Goal: Contribute content: Add original content to the website for others to see

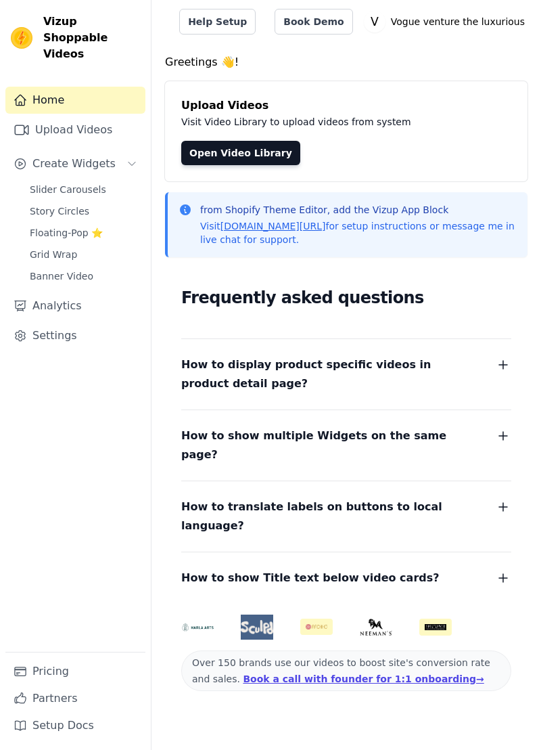
click at [54, 116] on link "Upload Videos" at bounding box center [75, 129] width 140 height 27
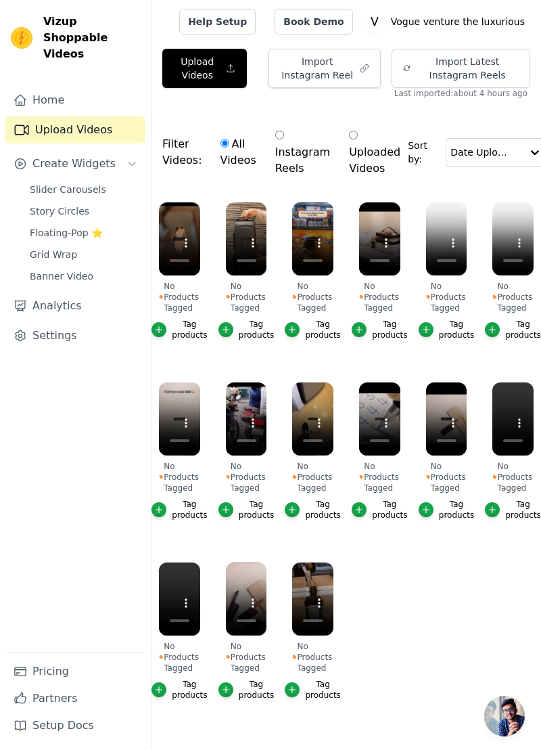
scroll to position [18, 0]
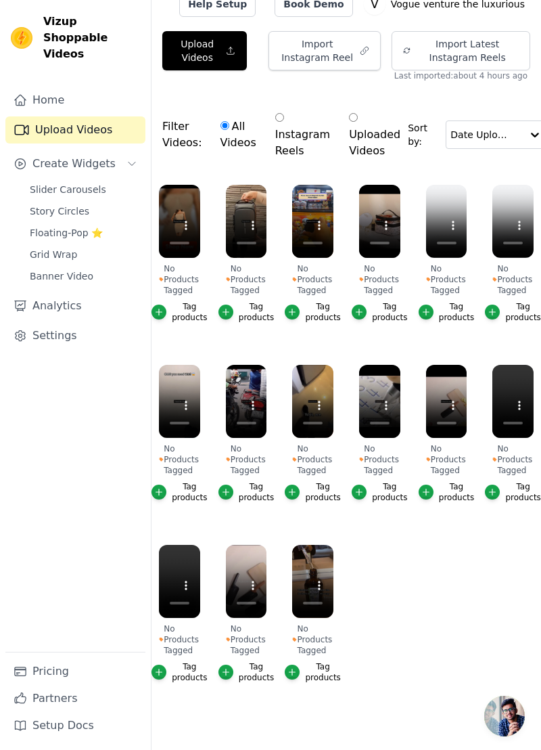
click at [349, 118] on input "Uploaded Videos" at bounding box center [353, 117] width 9 height 9
radio input "true"
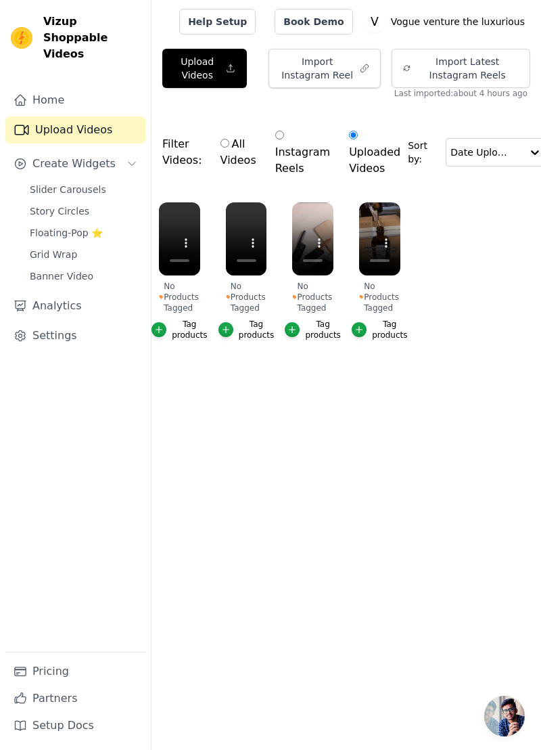
click at [491, 277] on ul "No Products Tagged Tag products No Products Tagged Tag products No Products Tag…" at bounding box center [347, 285] width 390 height 180
click at [36, 292] on link "Analytics" at bounding box center [75, 305] width 140 height 27
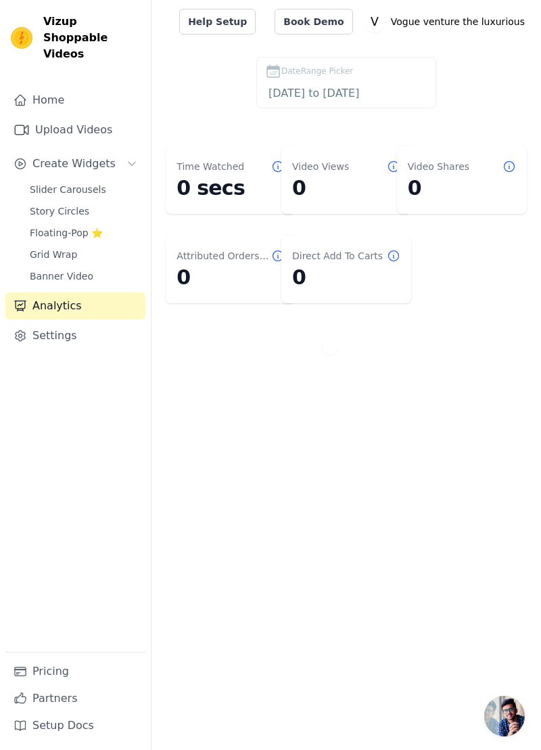
click at [35, 322] on link "Settings" at bounding box center [75, 335] width 140 height 27
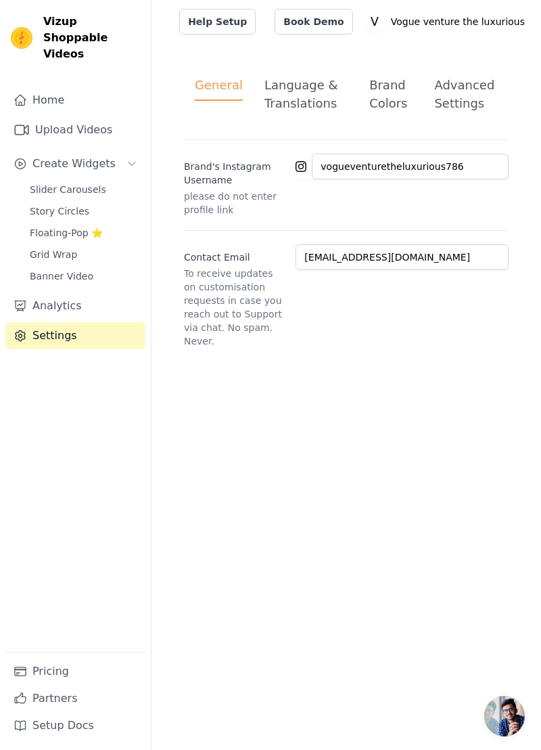
click at [32, 87] on link "Home" at bounding box center [75, 100] width 140 height 27
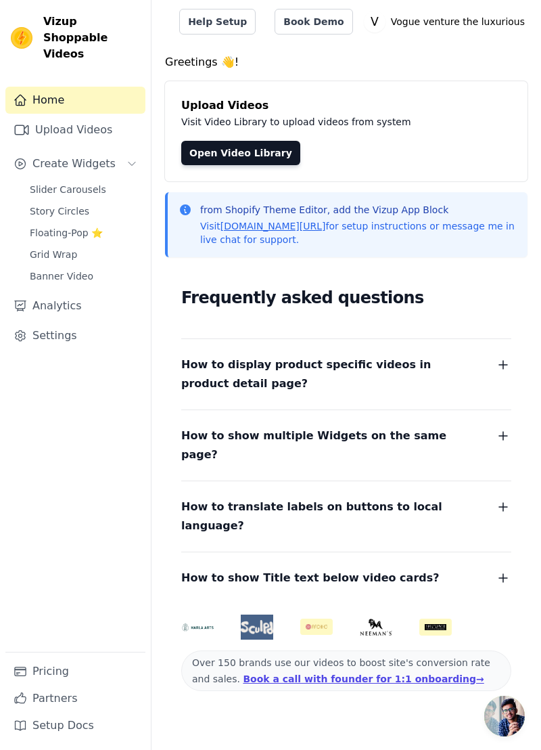
click at [248, 156] on link "Open Video Library" at bounding box center [240, 153] width 119 height 24
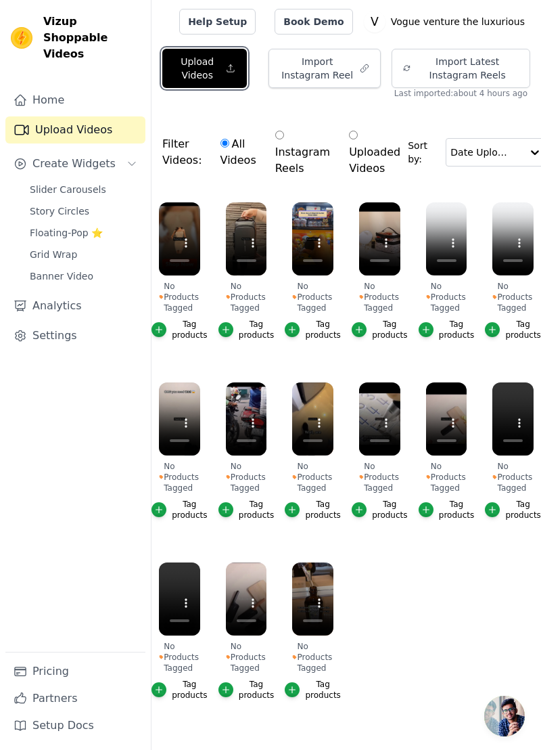
click at [229, 64] on icon "button" at bounding box center [230, 69] width 9 height 14
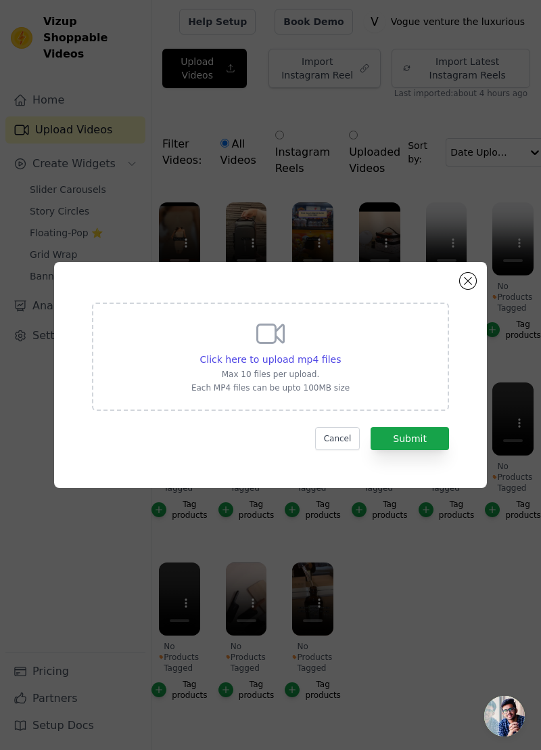
click at [301, 365] on span "Click here to upload mp4 files" at bounding box center [270, 359] width 141 height 11
click at [340, 353] on input "Click here to upload mp4 files Max 10 files per upload. Each MP4 files can be u…" at bounding box center [340, 352] width 1 height 1
type input "C:\fakepath\3744.mp4"
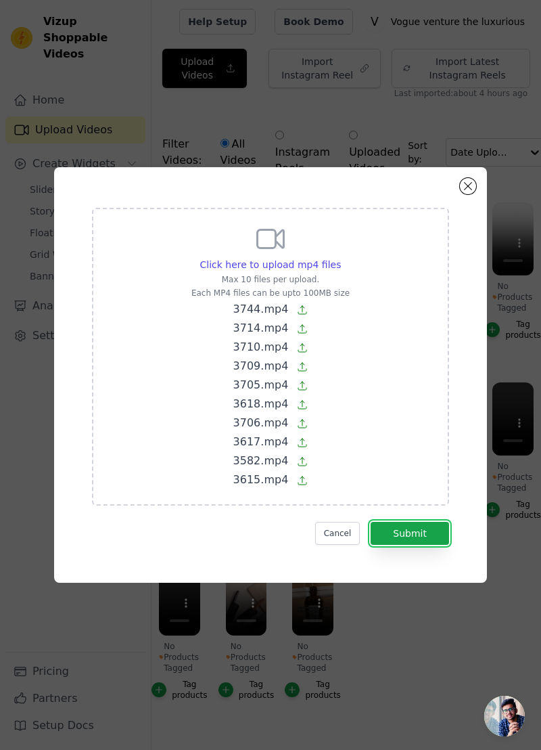
click at [429, 545] on button "Submit" at bounding box center [410, 533] width 79 height 23
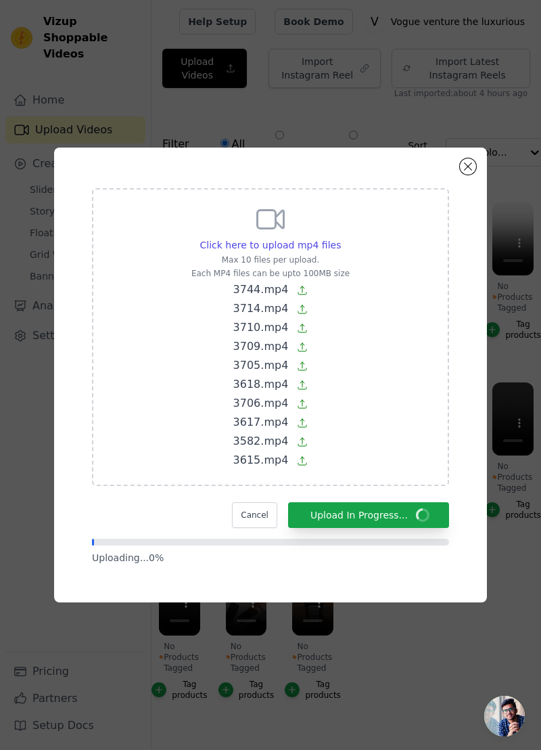
click at [463, 217] on div "Click here to upload mp4 files Max 10 files per upload. Each MP4 files can be u…" at bounding box center [270, 375] width 433 height 455
click at [468, 175] on button "Close modal" at bounding box center [468, 166] width 16 height 16
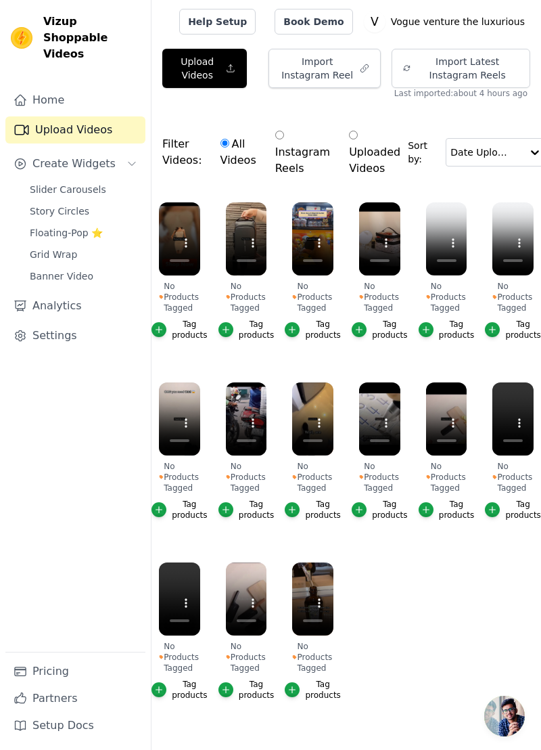
click at [44, 87] on link "Home" at bounding box center [75, 100] width 140 height 27
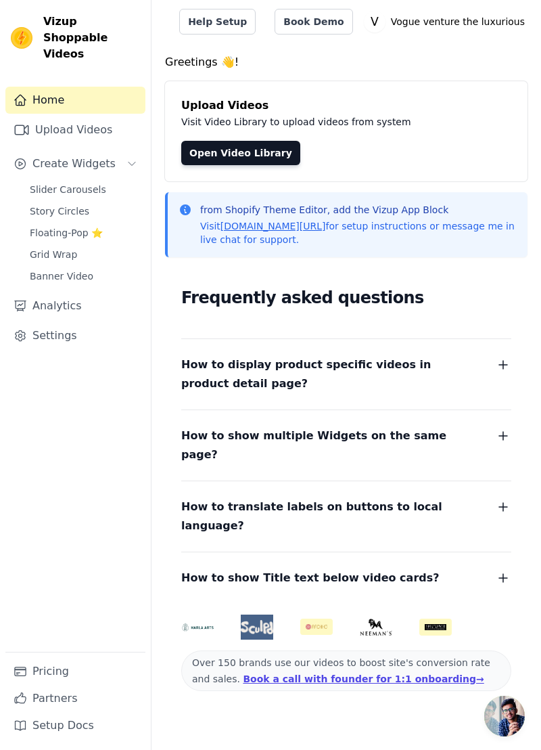
click at [95, 156] on span "Create Widgets" at bounding box center [73, 164] width 83 height 16
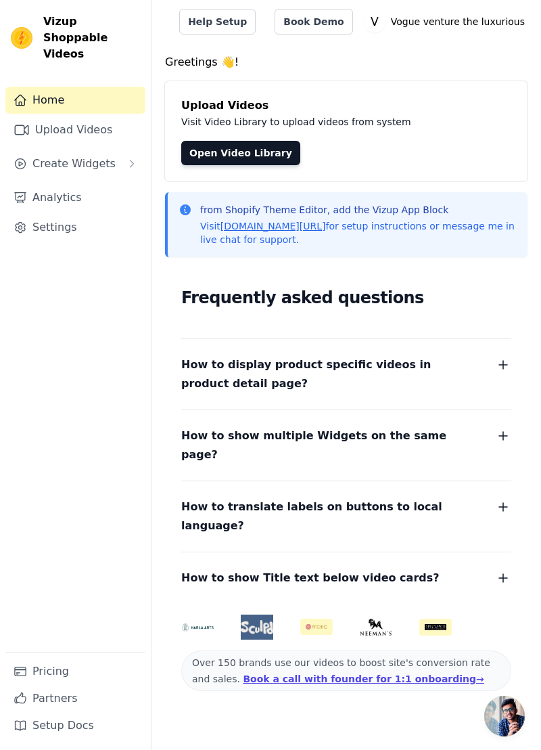
click at [115, 150] on button "Create Widgets" at bounding box center [75, 163] width 140 height 27
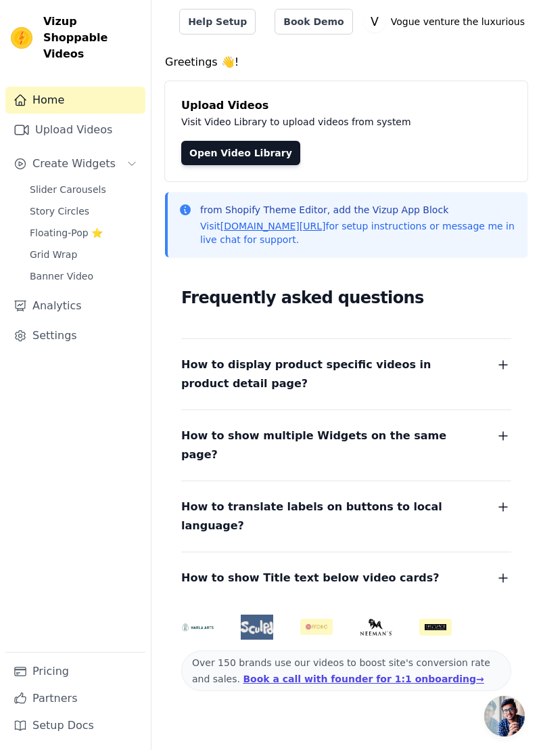
click at [102, 180] on link "Slider Carousels" at bounding box center [84, 189] width 124 height 19
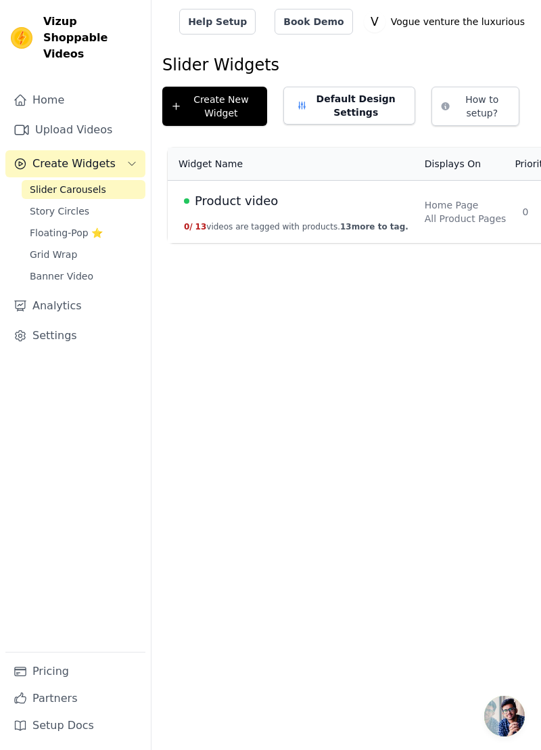
click at [240, 208] on span "Product video" at bounding box center [236, 201] width 83 height 19
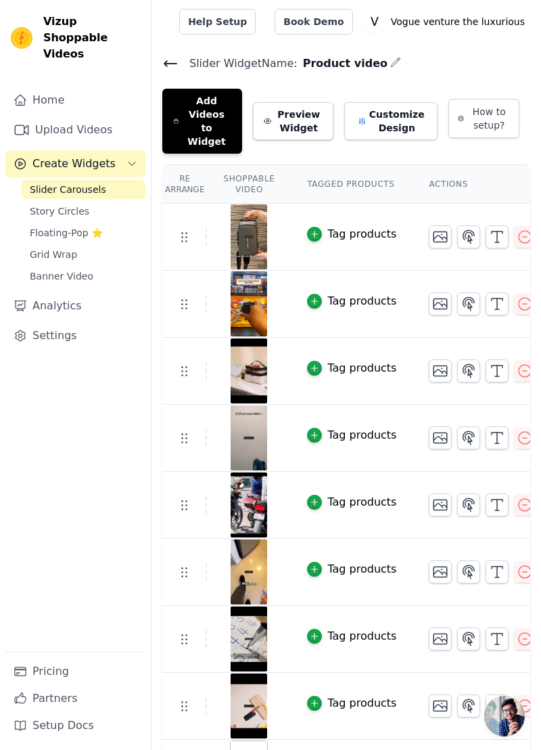
click at [311, 229] on icon "button" at bounding box center [314, 233] width 9 height 9
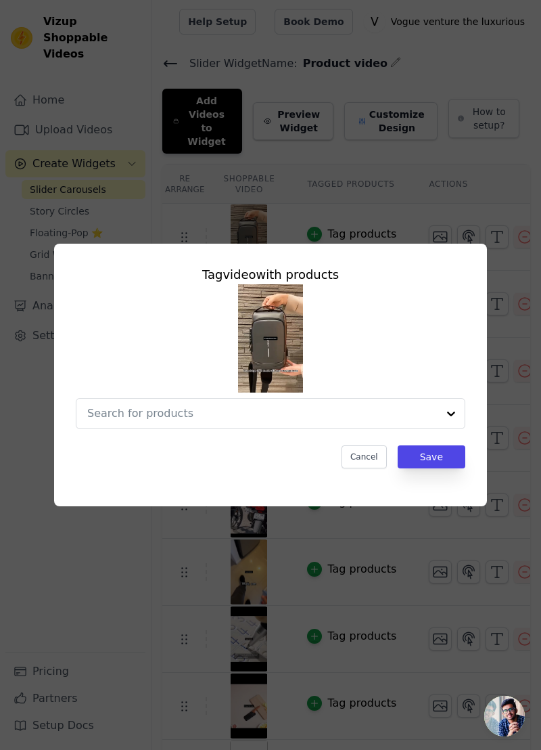
click at [452, 428] on div at bounding box center [451, 414] width 27 height 30
click at [229, 422] on input "text" at bounding box center [262, 413] width 351 height 16
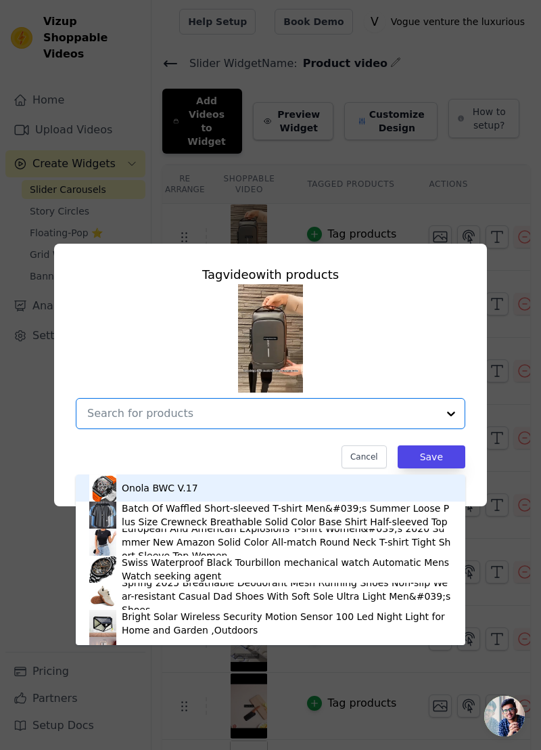
click at [135, 422] on input "text" at bounding box center [262, 413] width 351 height 16
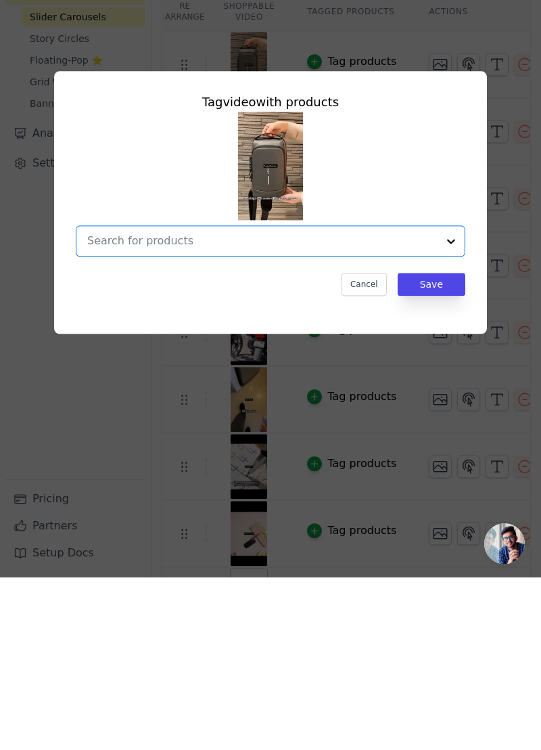
click at [175, 422] on input "text" at bounding box center [262, 413] width 351 height 16
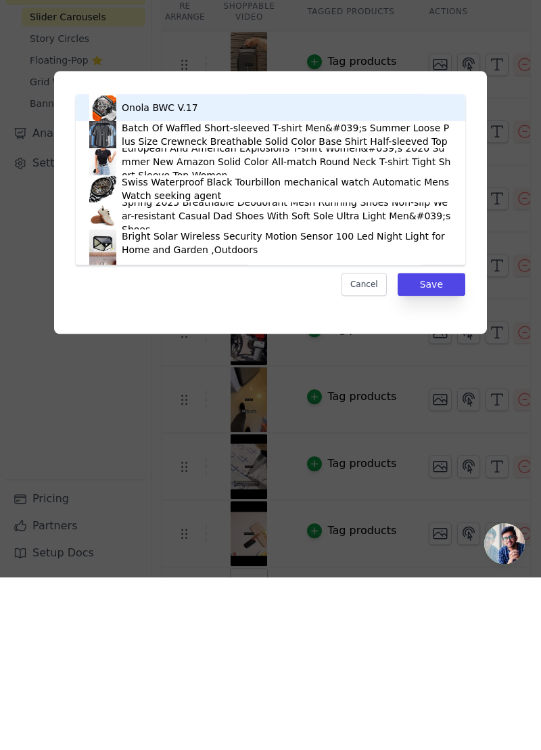
click at [265, 479] on div "Tag video with products Onola BWC V.17 Batch Of Waffled Short-sleeved T-shirt M…" at bounding box center [271, 367] width 412 height 225
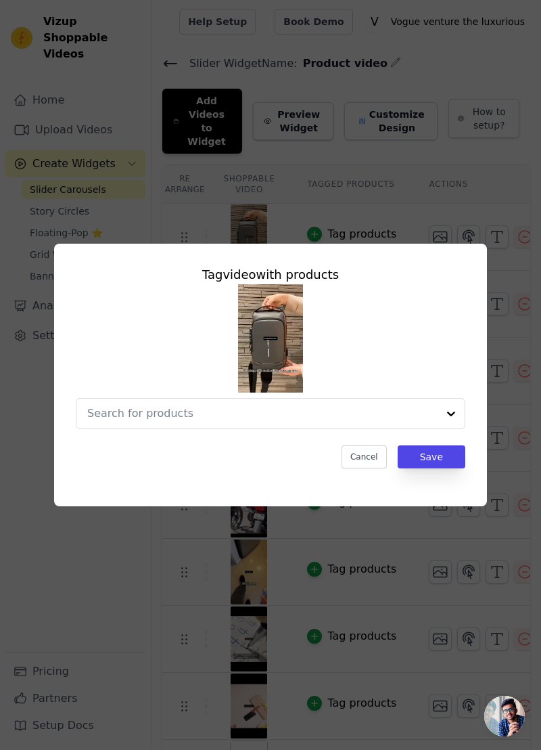
click at [262, 422] on input "text" at bounding box center [262, 413] width 351 height 16
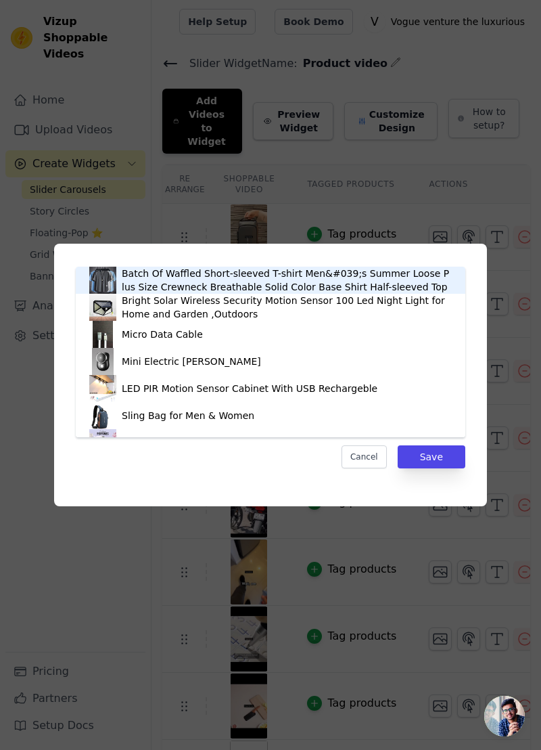
type input "bag"
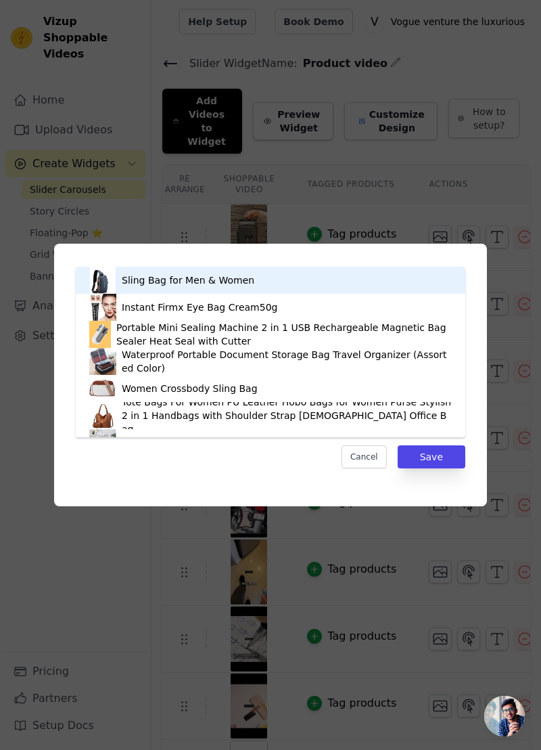
click at [257, 282] on div "Sling Bag for Men & Women" at bounding box center [270, 280] width 363 height 27
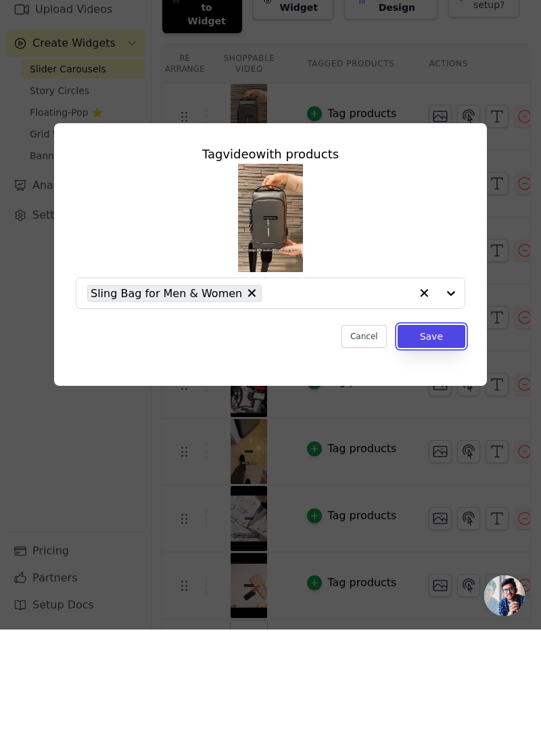
click at [443, 468] on button "Save" at bounding box center [432, 456] width 68 height 23
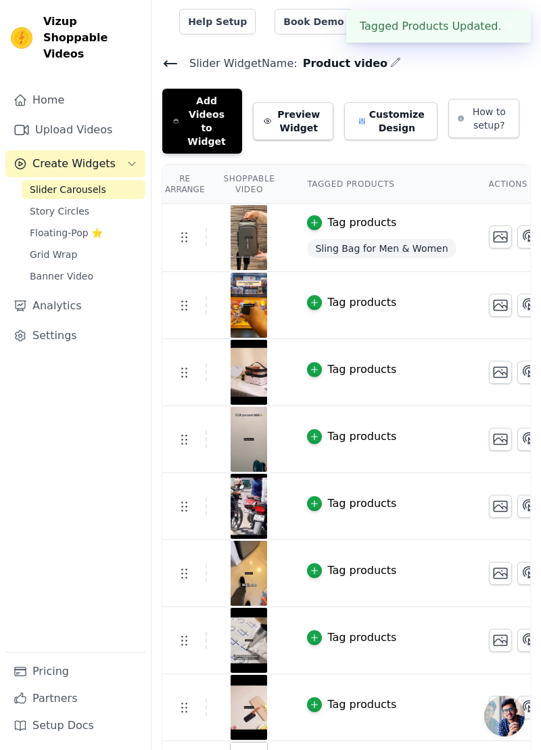
click at [315, 295] on div "button" at bounding box center [314, 302] width 15 height 15
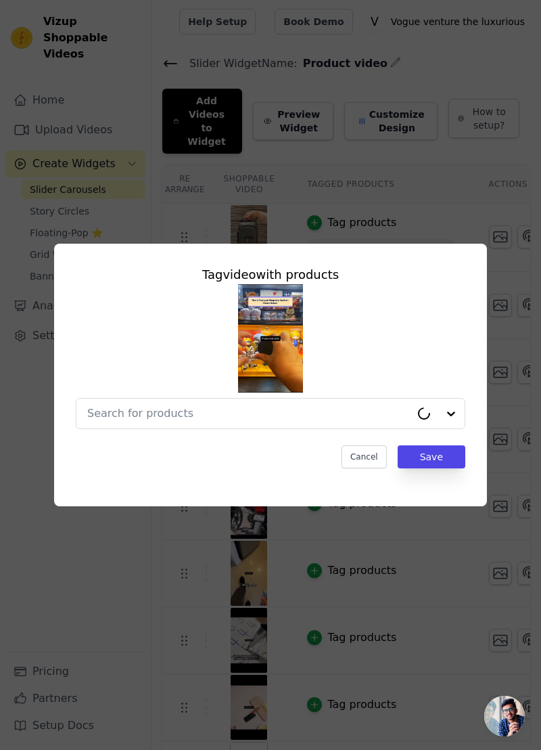
click at [332, 422] on input "text" at bounding box center [249, 413] width 324 height 16
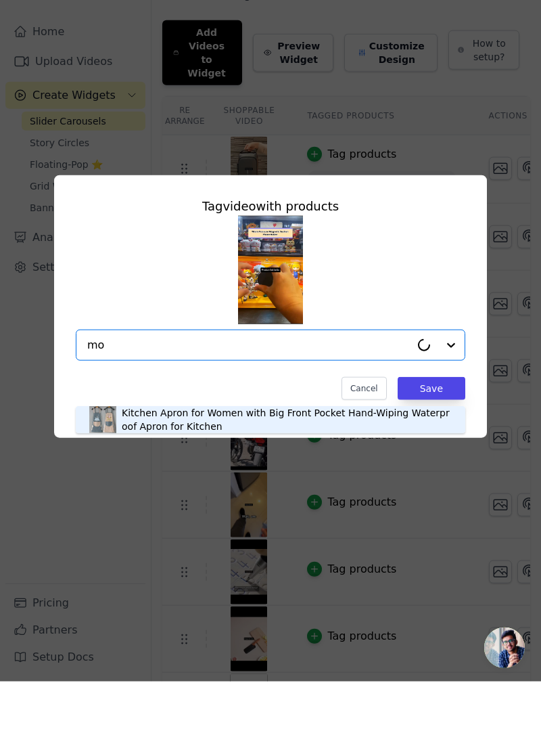
type input "m"
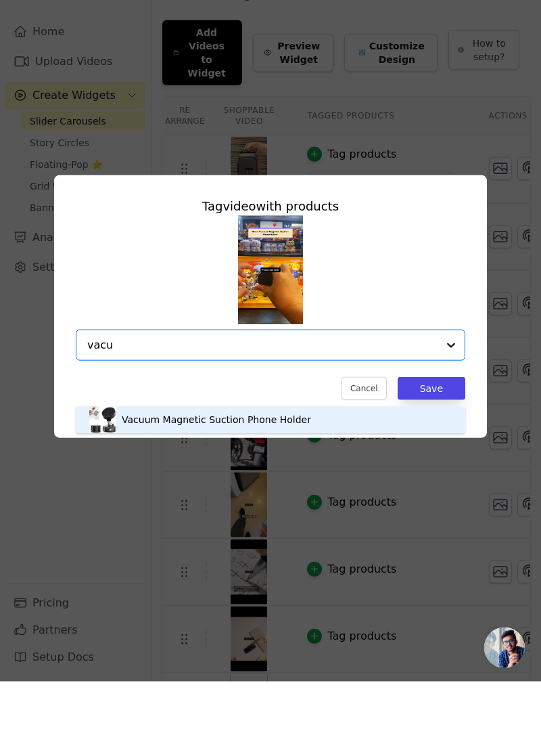
type input "vac"
click at [266, 485] on div "Vacuum Magnetic Suction Phone Holder" at bounding box center [217, 488] width 190 height 14
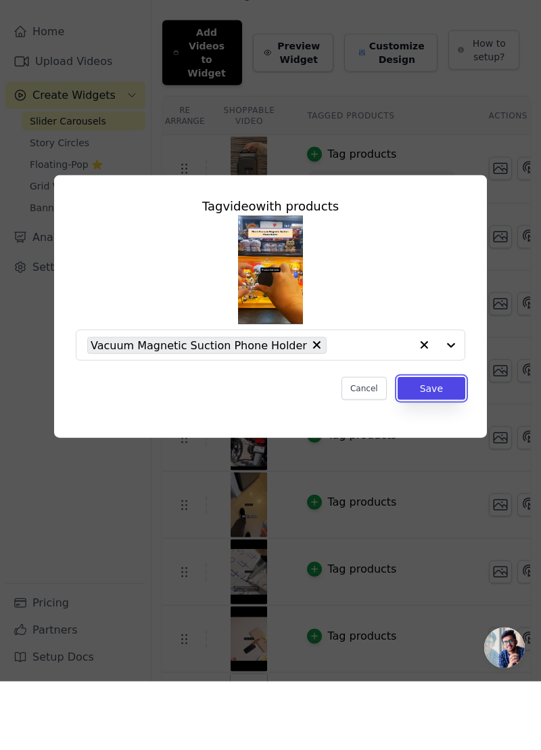
click at [441, 468] on button "Save" at bounding box center [432, 456] width 68 height 23
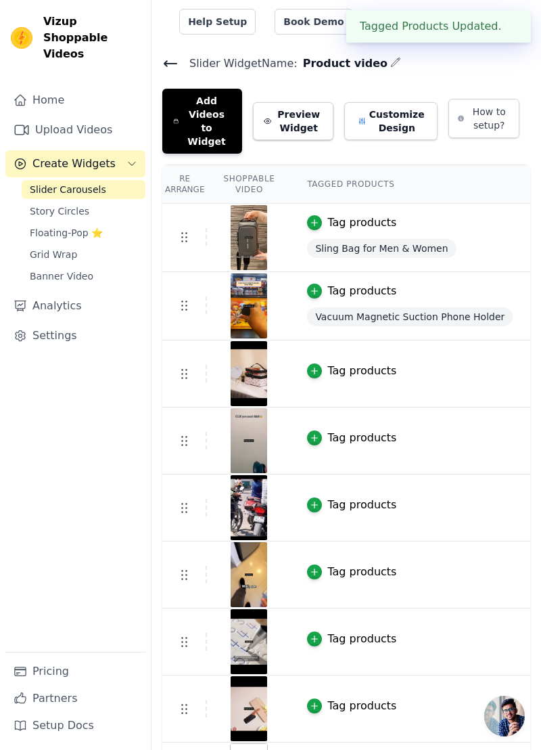
click at [312, 368] on icon "button" at bounding box center [315, 371] width 6 height 6
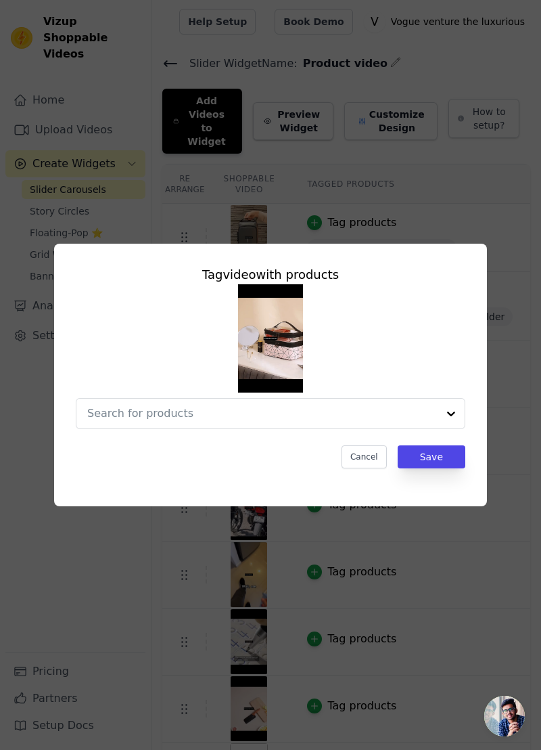
click at [333, 428] on div at bounding box center [262, 414] width 351 height 30
click at [445, 428] on div at bounding box center [451, 414] width 27 height 30
click at [460, 428] on div at bounding box center [451, 414] width 27 height 30
click at [414, 422] on input "text" at bounding box center [262, 413] width 351 height 16
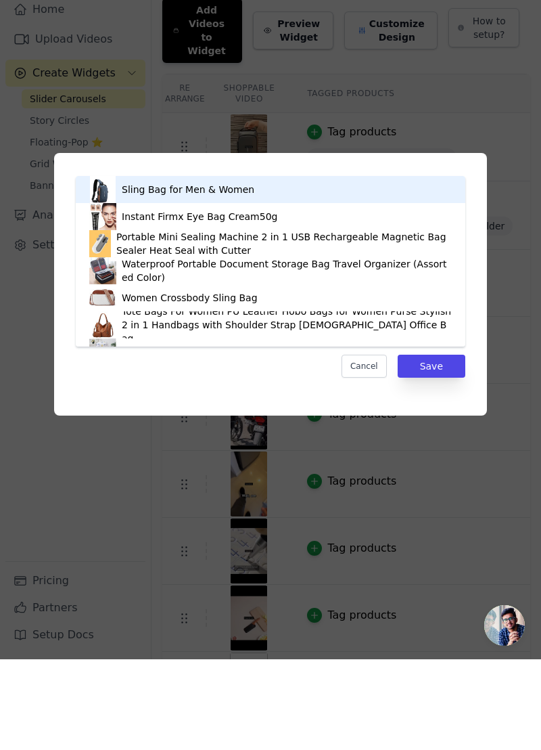
type input "bag"
click at [282, 479] on div "Tag video with products Sling Bag for Men & Women Instant Firmx Eye Bag Cream50…" at bounding box center [271, 367] width 412 height 225
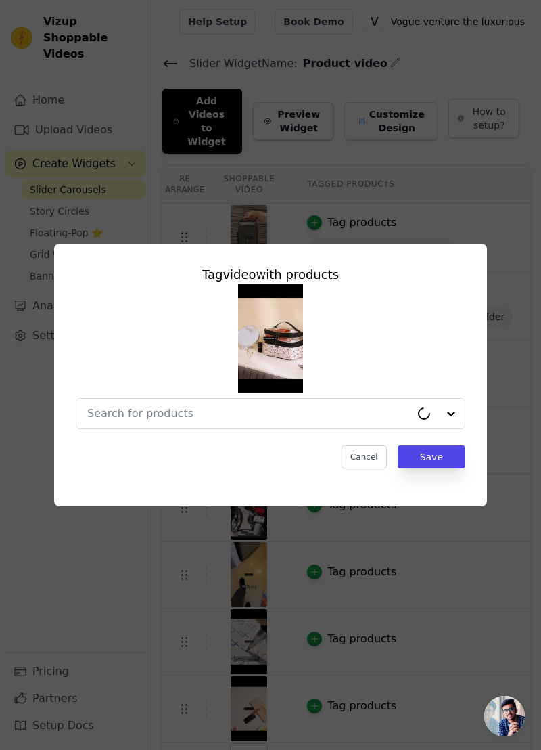
click at [371, 422] on input "text" at bounding box center [249, 413] width 324 height 16
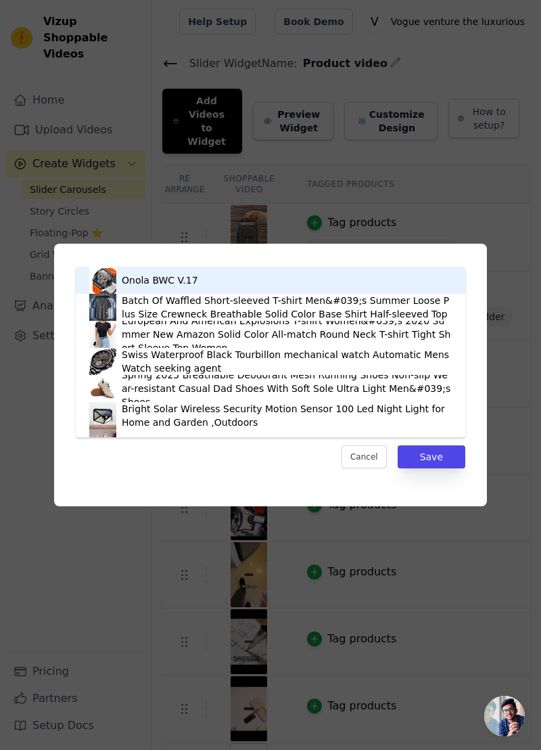
type input "b"
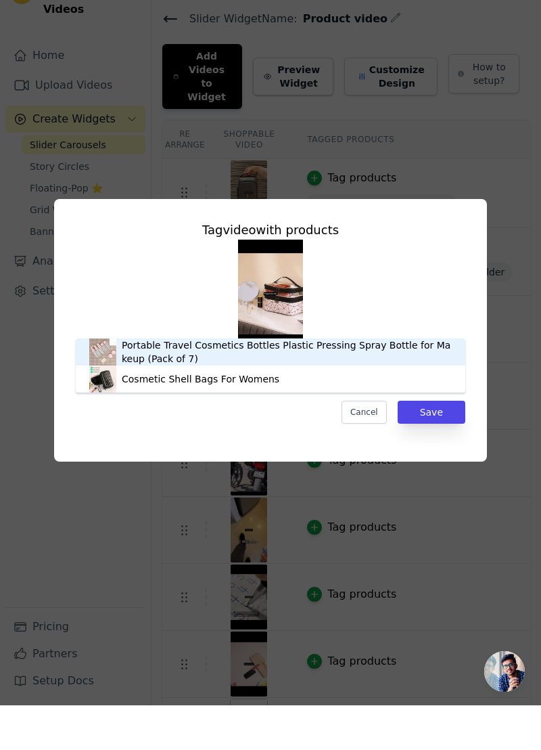
type input "c"
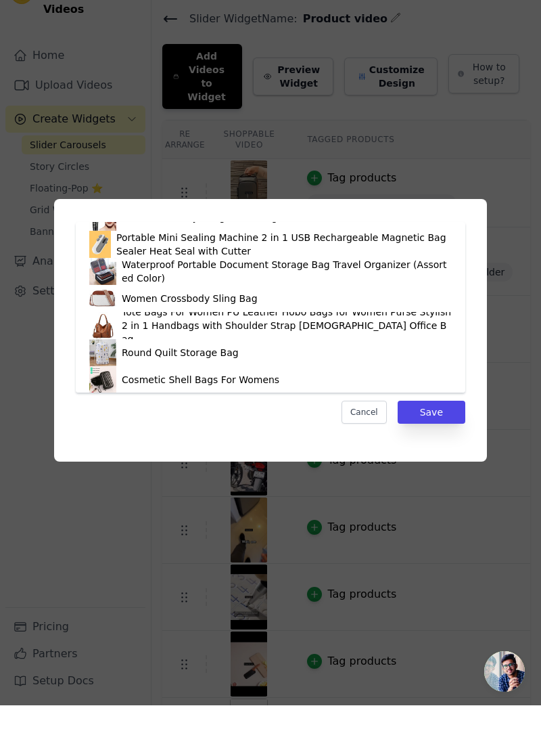
scroll to position [46, 0]
type input "bag"
click at [218, 468] on div "Cancel Save" at bounding box center [271, 456] width 390 height 23
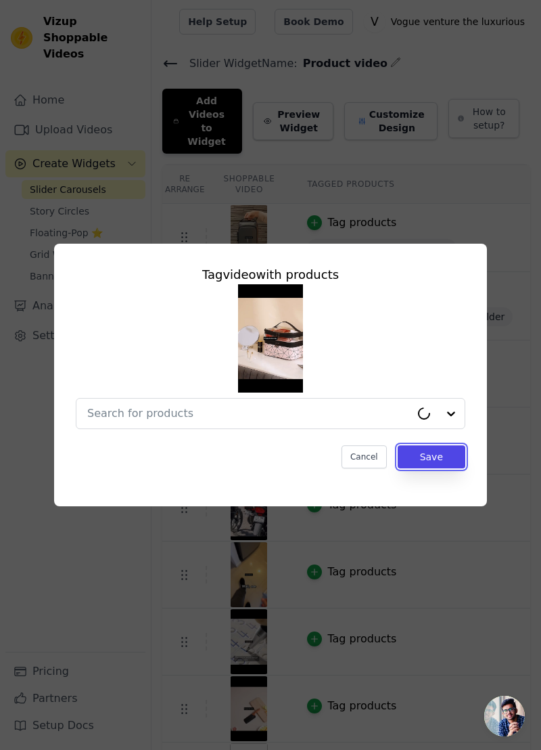
click at [449, 468] on button "Save" at bounding box center [432, 456] width 68 height 23
click at [446, 468] on button "Save" at bounding box center [432, 456] width 68 height 23
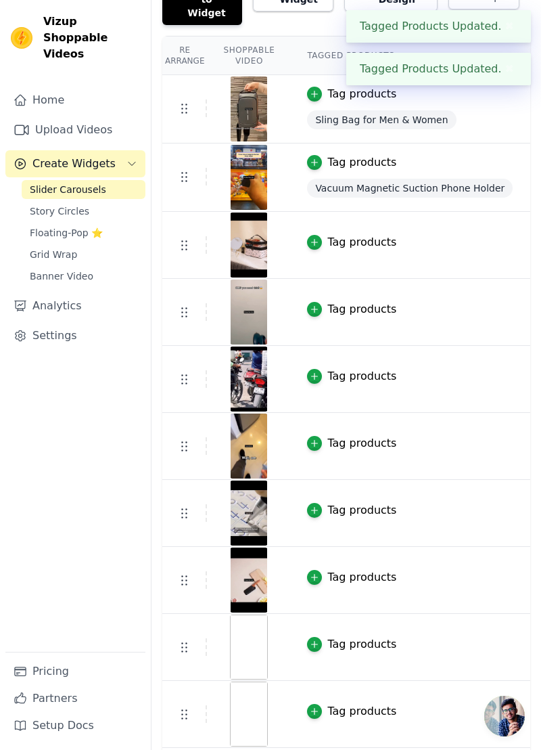
scroll to position [558, 0]
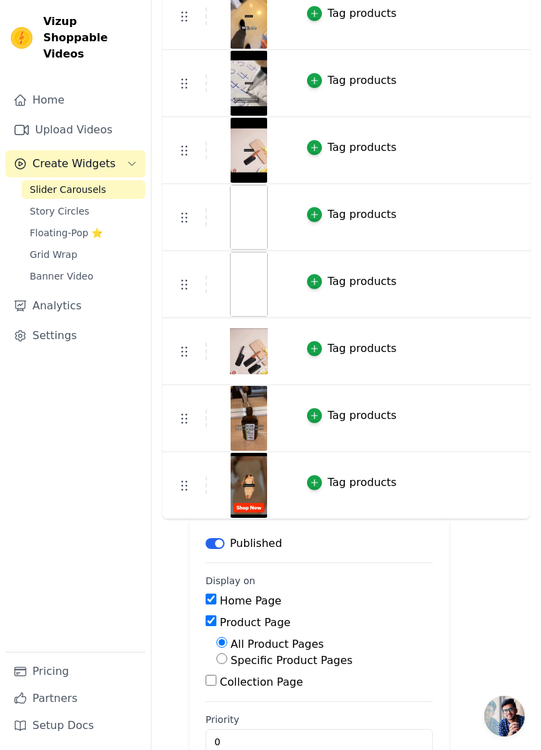
click at [213, 675] on input "Collection Page" at bounding box center [211, 680] width 11 height 11
checkbox input "true"
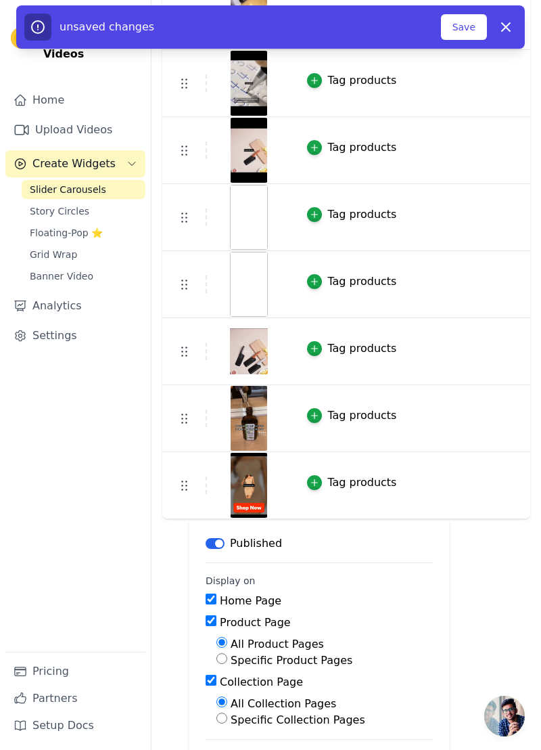
scroll to position [596, 0]
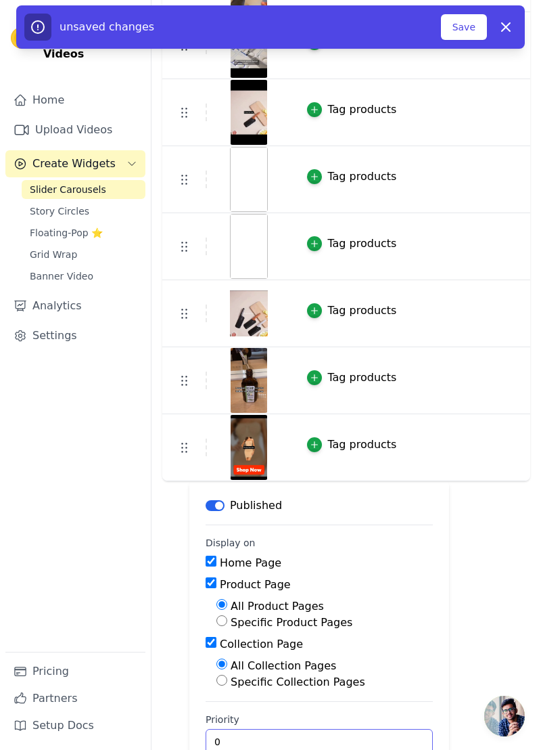
click at [301, 729] on input "0" at bounding box center [319, 742] width 227 height 26
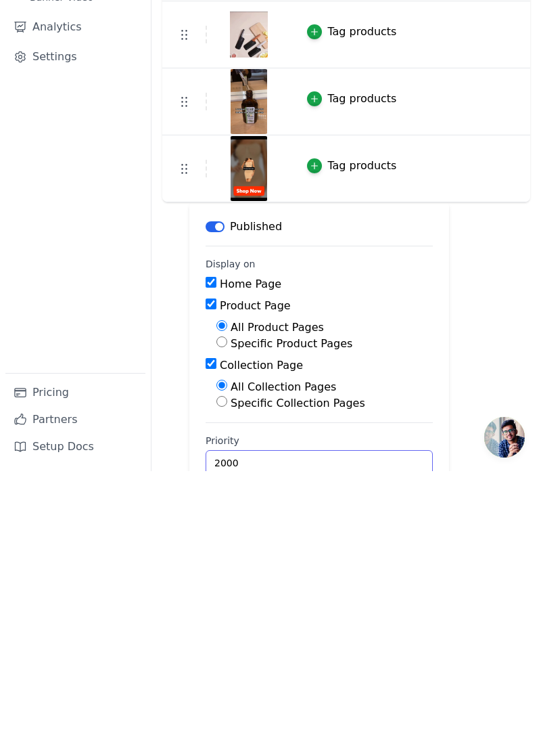
type input "2000"
click at [528, 606] on div "Re Arrange Shoppable Video Tagged Products Actions Tag products Sling Bag for M…" at bounding box center [347, 175] width 390 height 1214
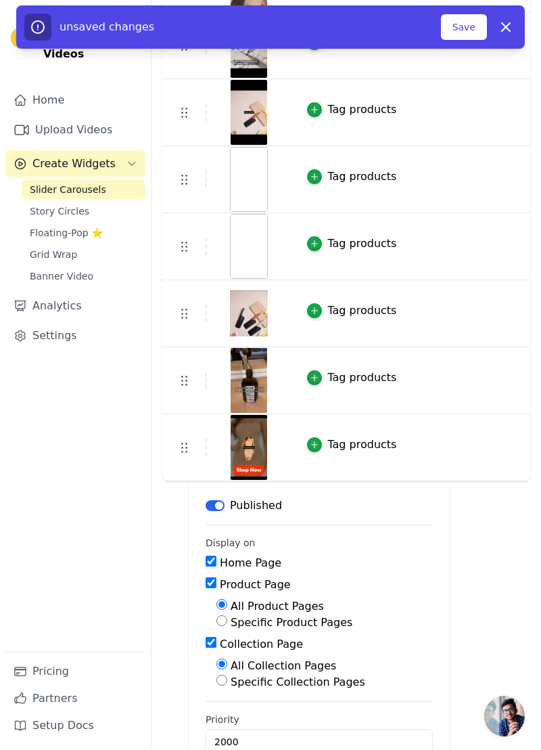
click at [472, 16] on button "Save" at bounding box center [464, 27] width 46 height 26
click at [471, 24] on button "Save" at bounding box center [464, 27] width 46 height 26
click at [464, 17] on button "Save" at bounding box center [464, 27] width 46 height 26
click at [471, 30] on button "Save" at bounding box center [464, 27] width 46 height 26
click at [478, 32] on td "Tag products" at bounding box center [410, 45] width 238 height 67
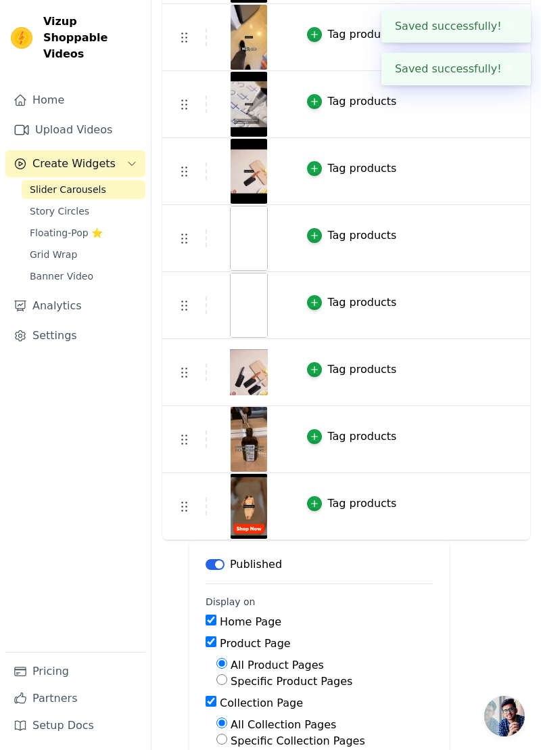
scroll to position [0, 0]
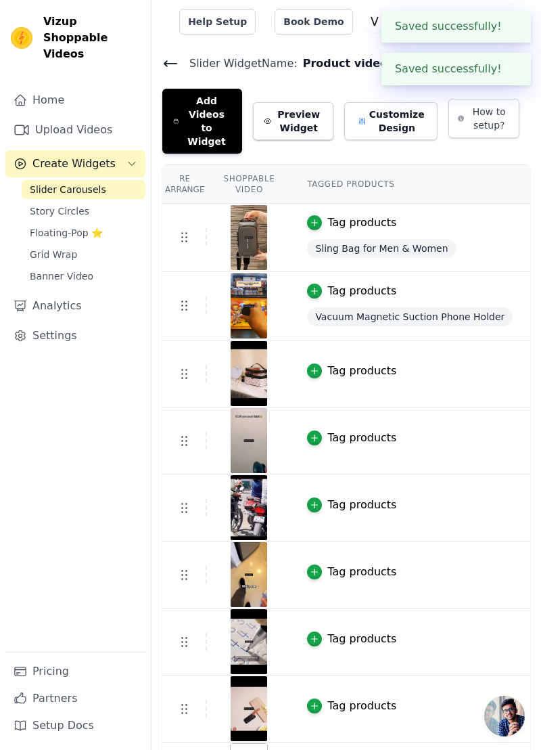
click at [504, 23] on button "✖" at bounding box center [510, 26] width 16 height 16
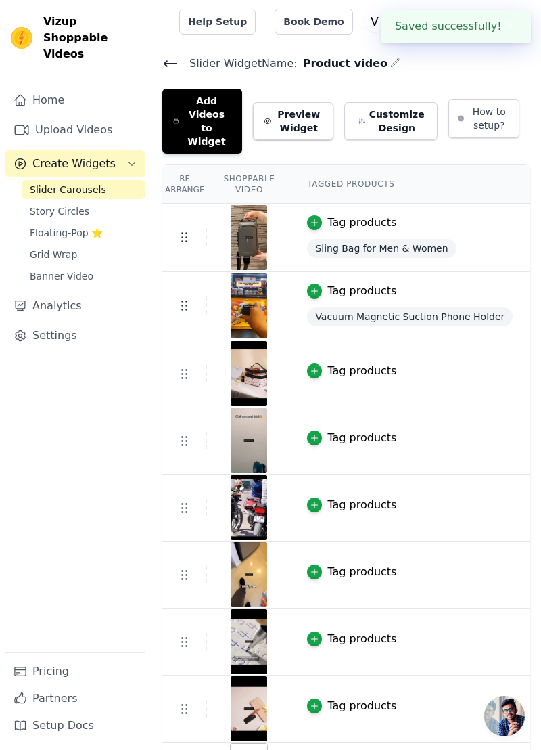
click at [344, 58] on span "Product video" at bounding box center [343, 64] width 90 height 16
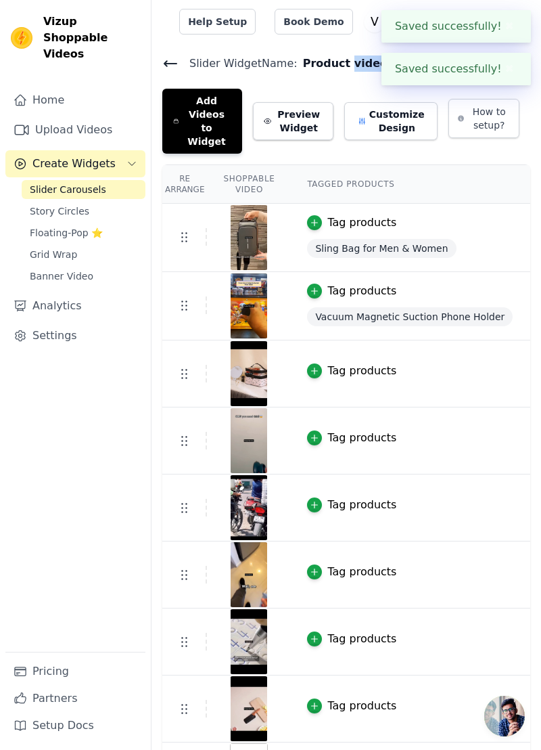
click at [391, 57] on icon "button" at bounding box center [396, 62] width 11 height 11
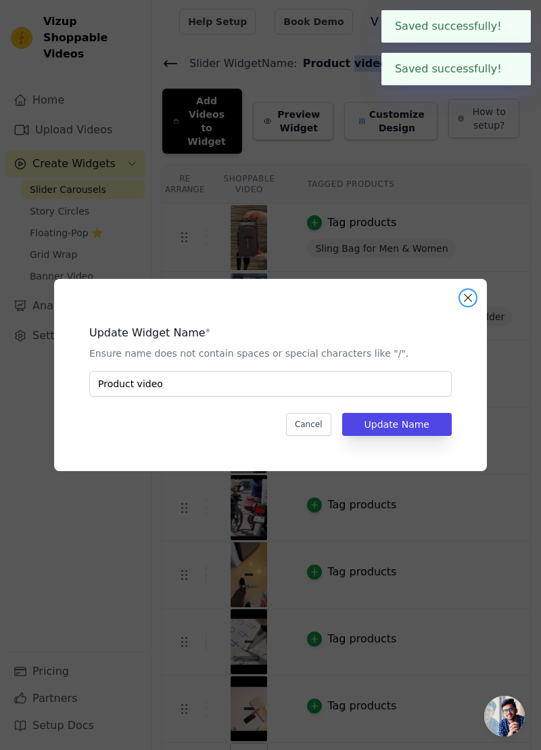
click at [468, 306] on button "Close modal" at bounding box center [468, 298] width 16 height 16
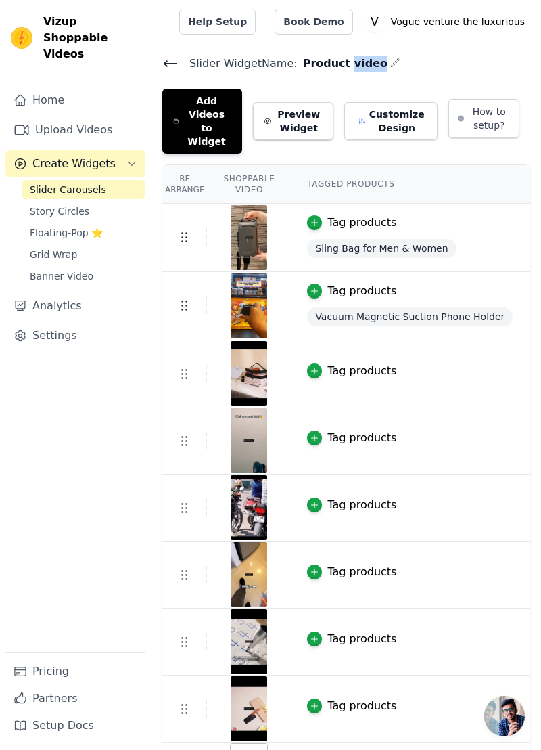
click at [71, 204] on span "Story Circles" at bounding box center [60, 211] width 60 height 14
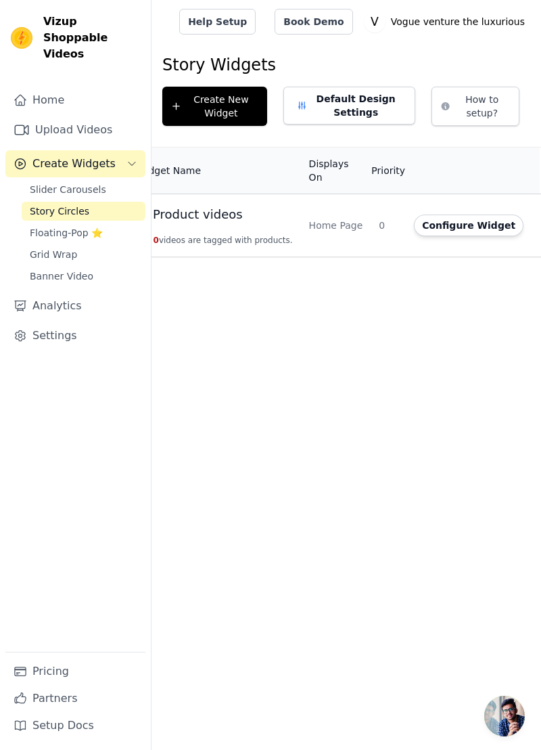
scroll to position [0, 56]
click at [434, 228] on button "Configure Widget" at bounding box center [456, 226] width 110 height 22
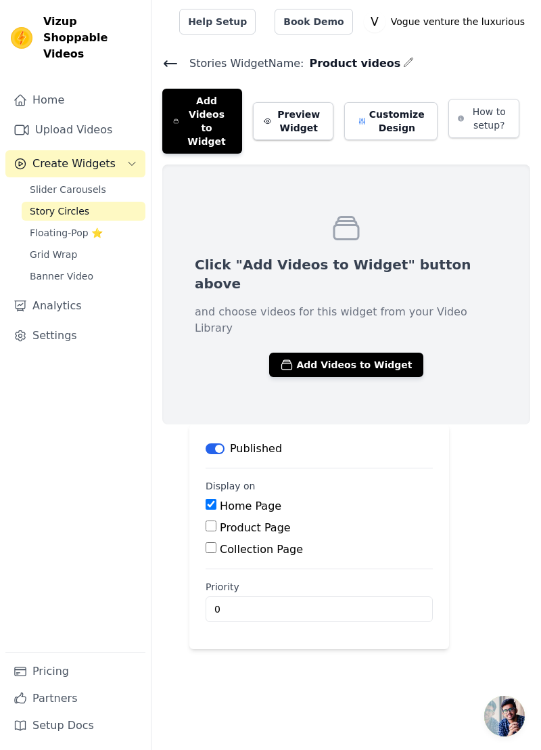
click at [33, 248] on span "Grid Wrap" at bounding box center [53, 255] width 47 height 14
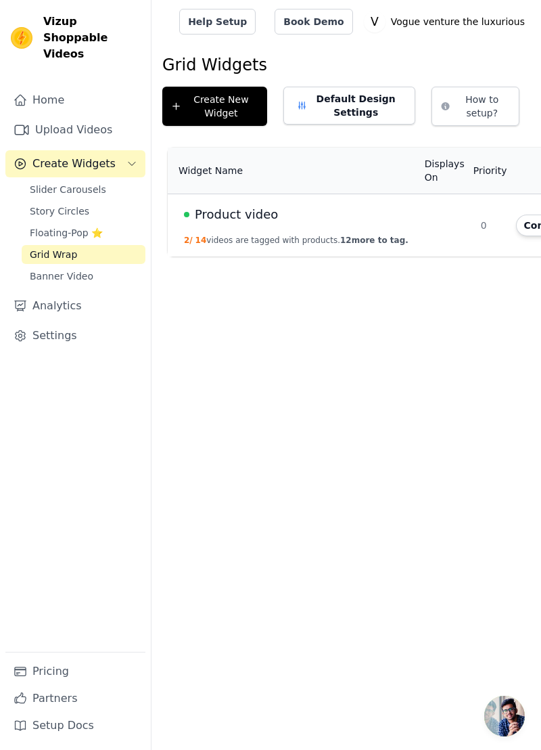
click at [335, 217] on div "Product video" at bounding box center [296, 214] width 225 height 19
click at [417, 222] on td at bounding box center [445, 225] width 56 height 63
click at [50, 325] on link "Settings" at bounding box center [75, 335] width 140 height 27
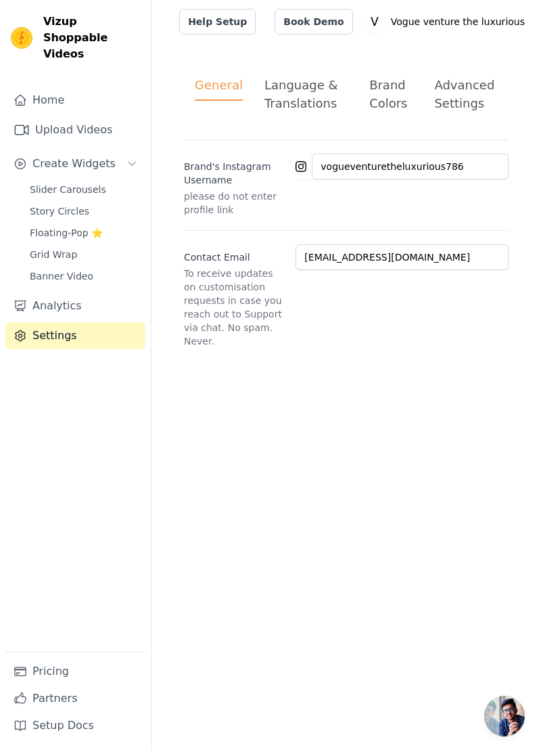
click at [60, 116] on link "Upload Videos" at bounding box center [75, 129] width 140 height 27
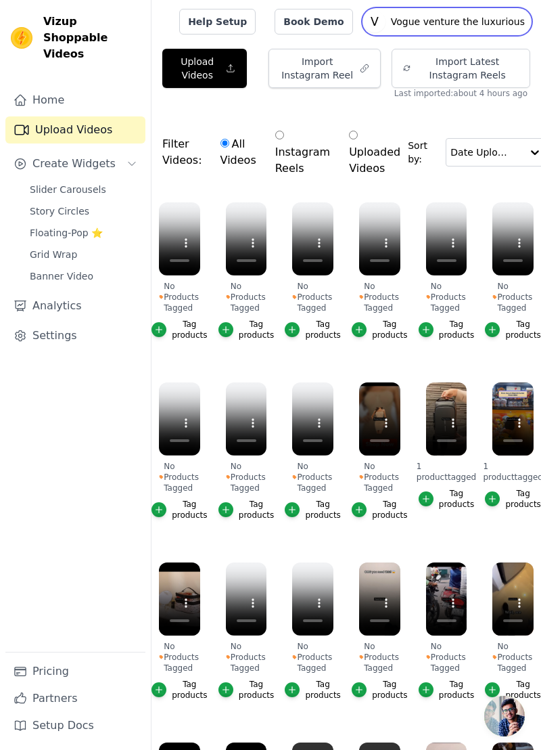
click at [455, 21] on p "Vogue venture the luxurious" at bounding box center [458, 21] width 145 height 24
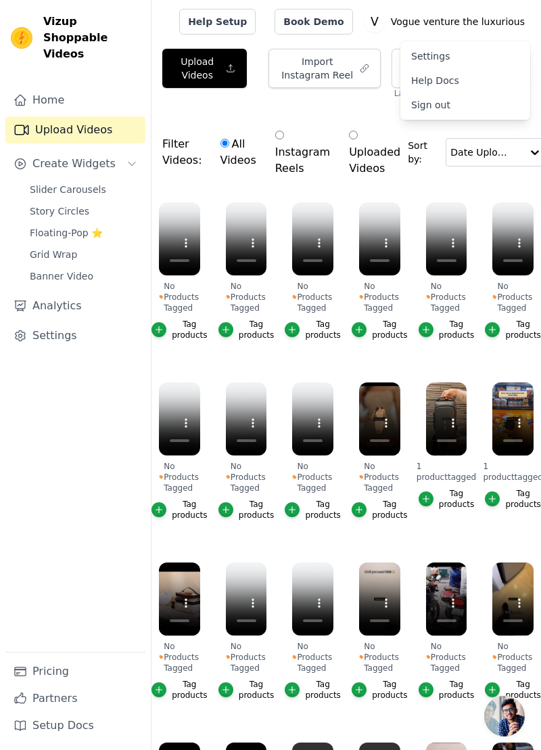
click at [40, 669] on link "Pricing" at bounding box center [75, 671] width 140 height 27
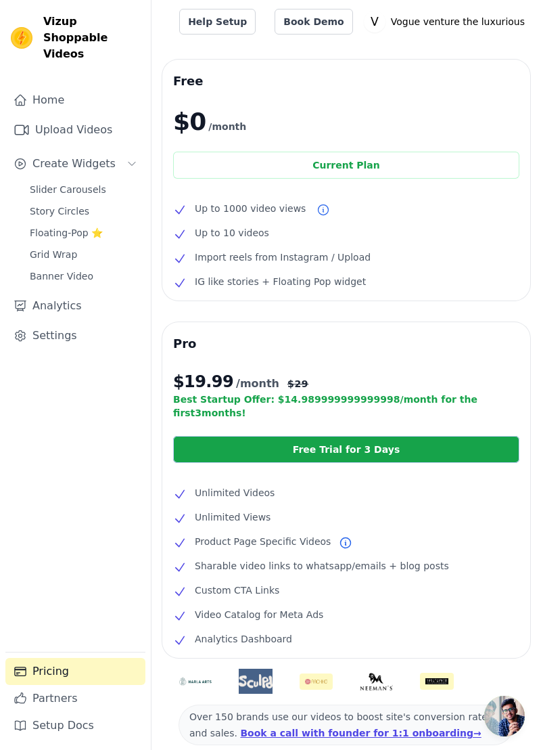
click at [311, 169] on div "Current Plan" at bounding box center [346, 165] width 347 height 27
click at [64, 87] on link "Home" at bounding box center [75, 100] width 140 height 27
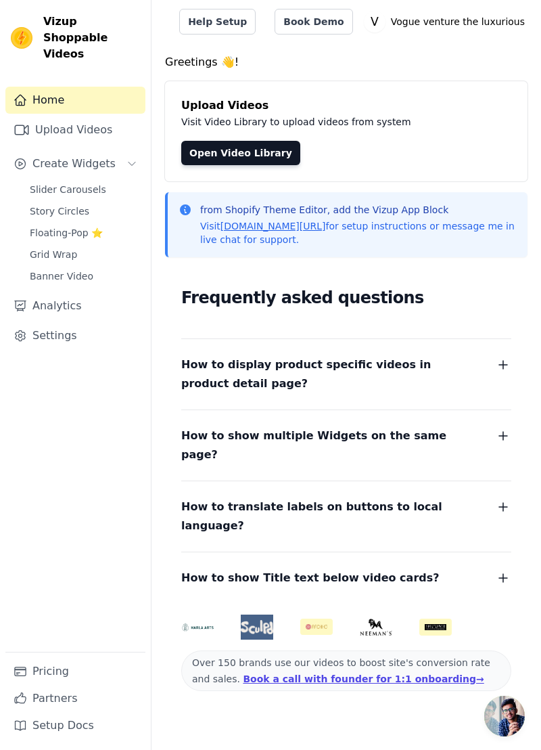
click at [507, 365] on icon "button" at bounding box center [504, 365] width 8 height 8
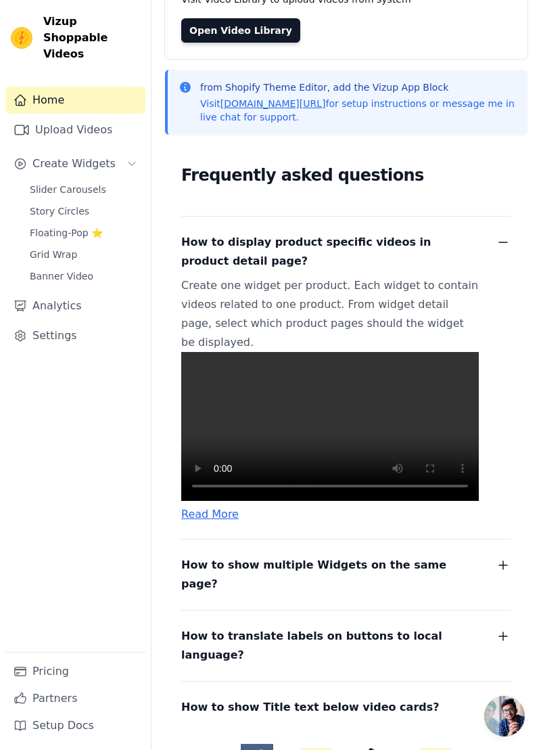
scroll to position [131, 0]
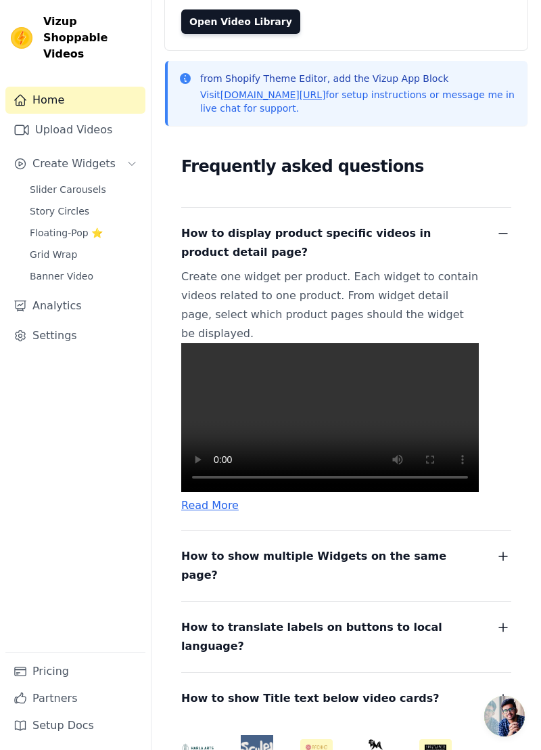
click at [505, 548] on icon "button" at bounding box center [503, 556] width 16 height 16
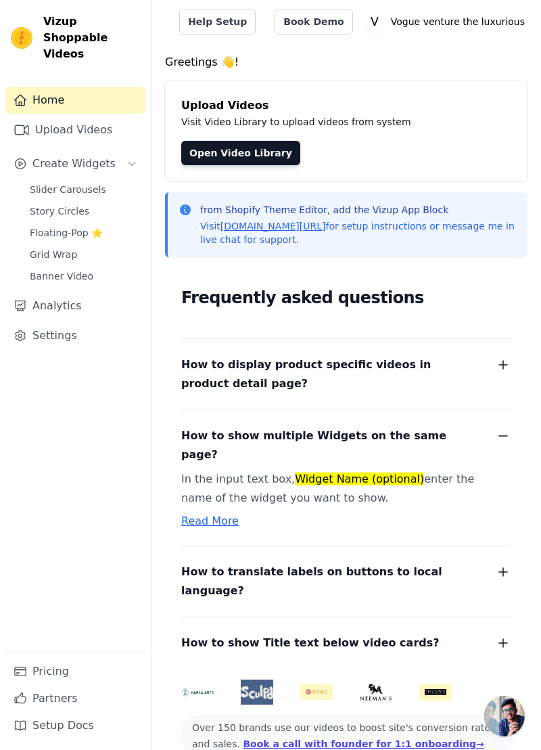
click at [366, 715] on span at bounding box center [346, 735] width 330 height 41
click at [351, 715] on span at bounding box center [346, 735] width 330 height 41
